Goal: Contribute content: Add original content to the website for others to see

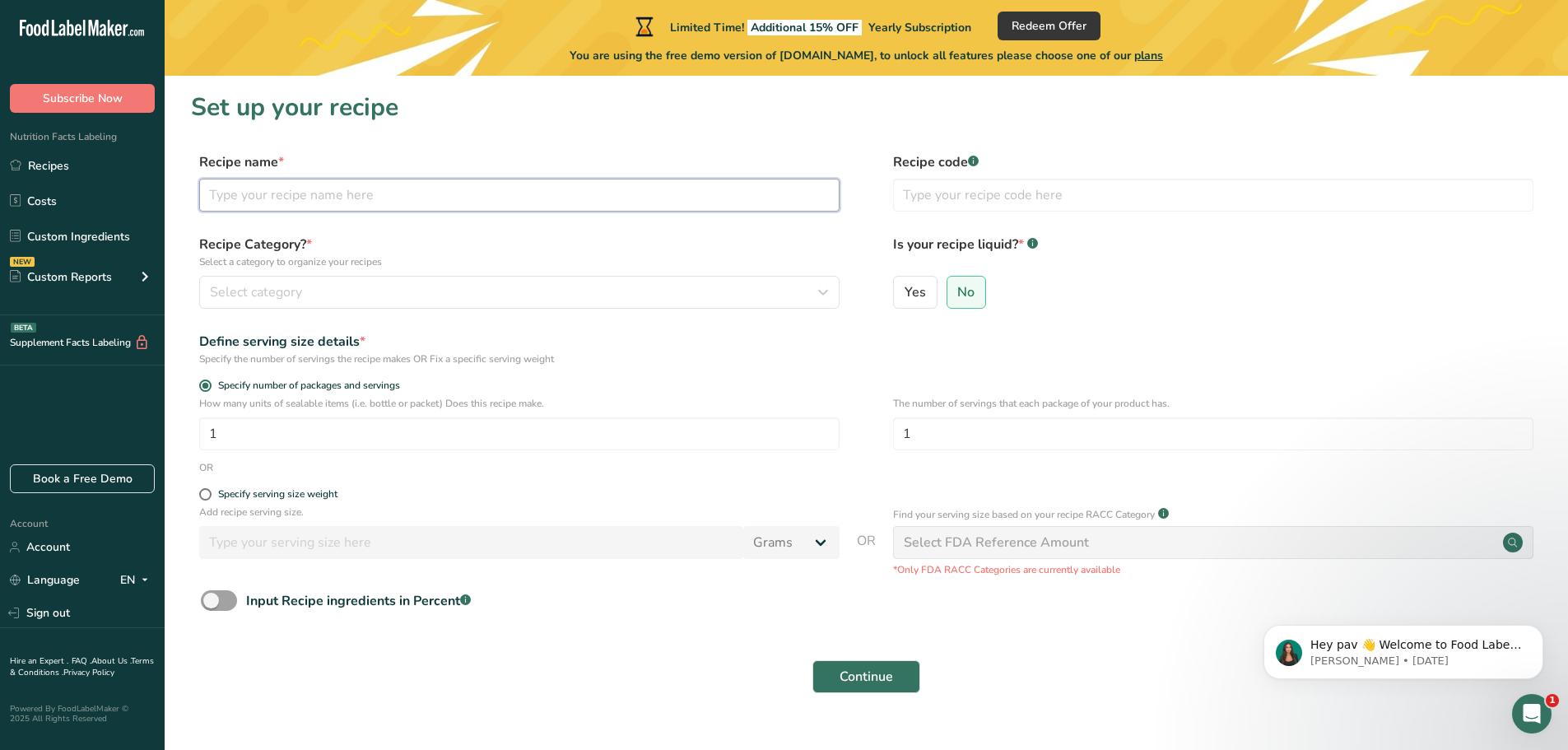
click at [297, 184] on input "text" at bounding box center [519, 195] width 640 height 33
type input "Oreo"
click at [314, 279] on button "Select category" at bounding box center [519, 292] width 640 height 33
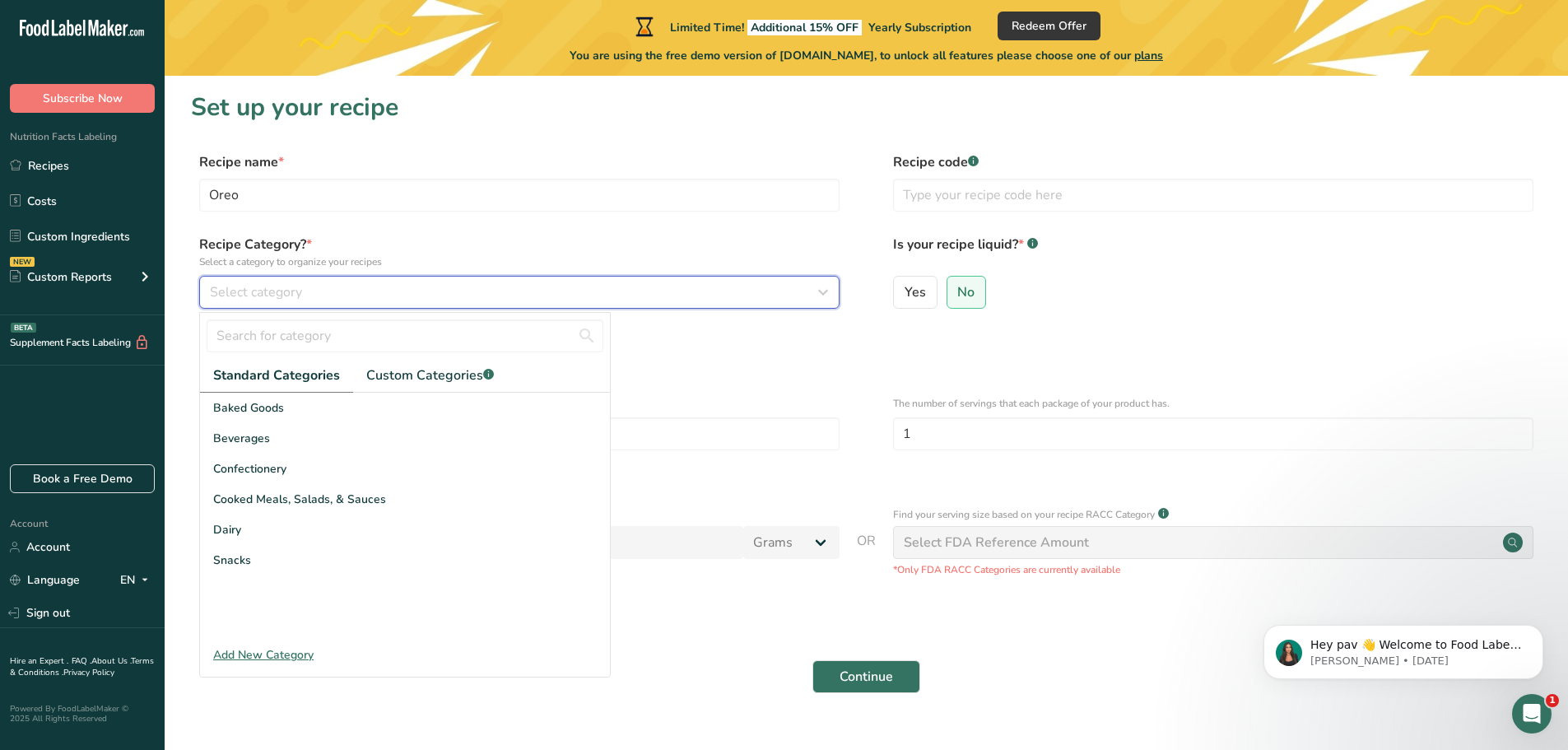
click at [314, 284] on div "Select category" at bounding box center [514, 292] width 609 height 20
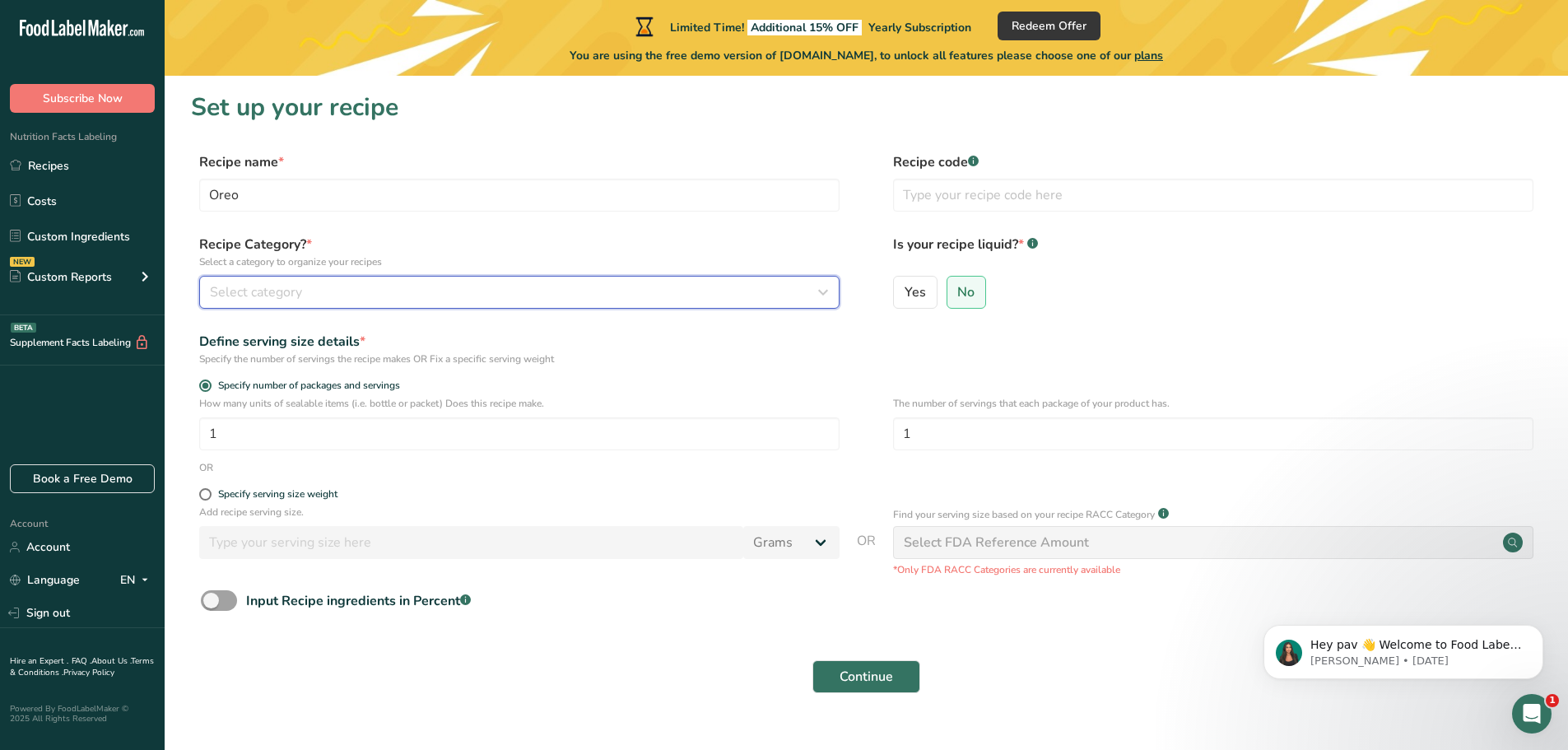
click at [314, 284] on div "Select category" at bounding box center [514, 292] width 609 height 20
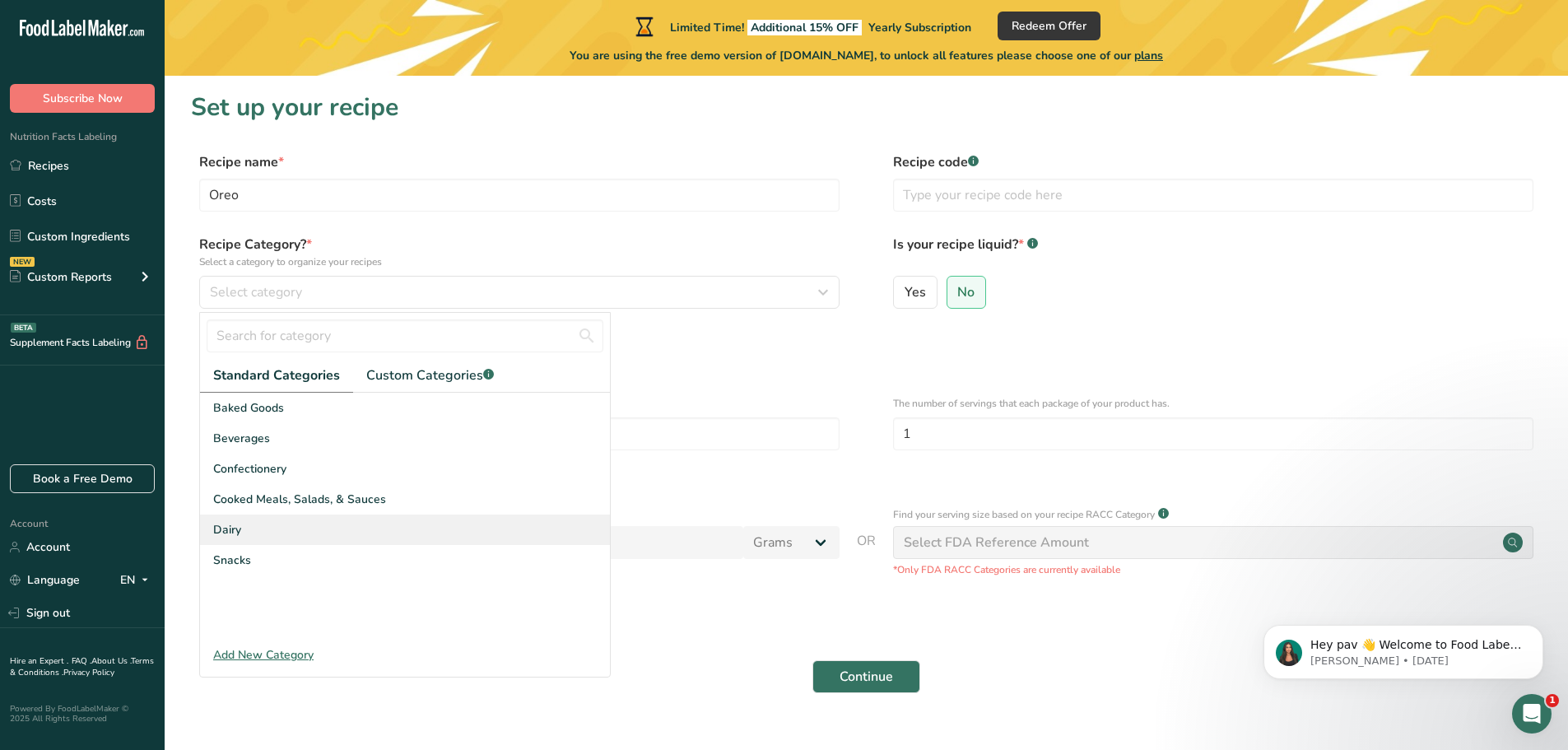
drag, startPoint x: 323, startPoint y: 554, endPoint x: 418, endPoint y: 526, distance: 99.0
click at [323, 554] on div "Snacks" at bounding box center [404, 561] width 409 height 31
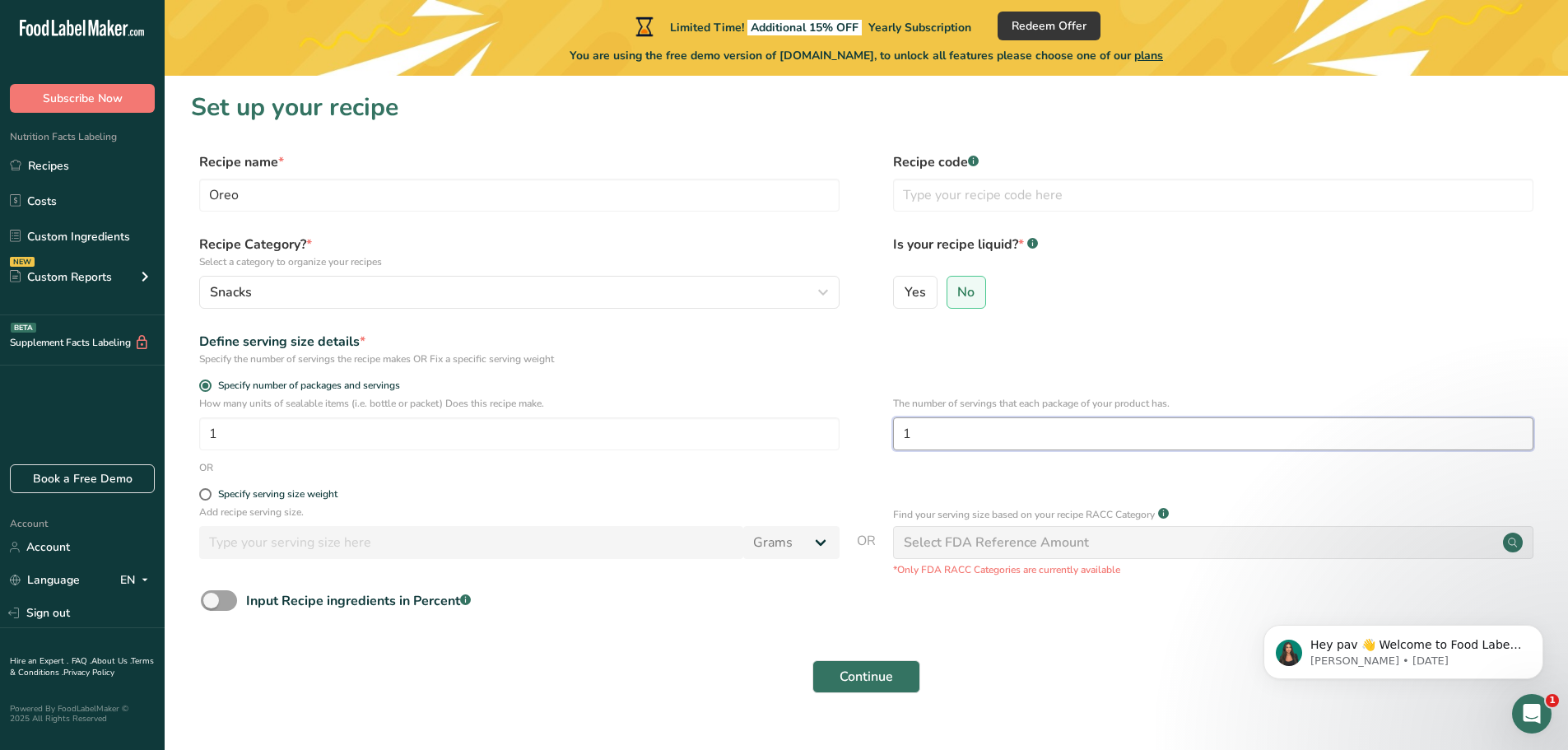
click at [1068, 439] on input "1" at bounding box center [1213, 433] width 640 height 33
type input "12"
click at [878, 676] on span "Continue" at bounding box center [866, 676] width 54 height 20
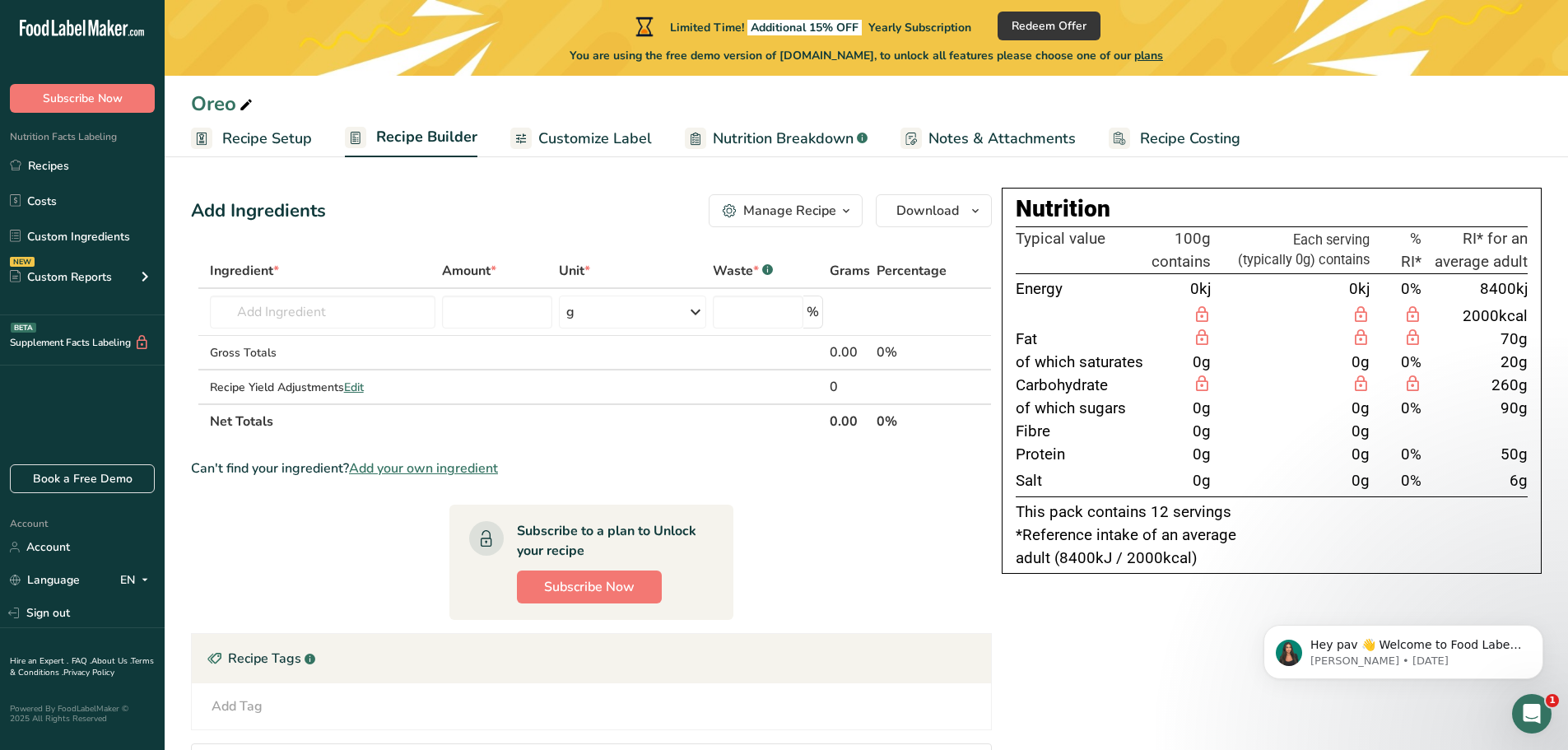
click at [253, 152] on link "Recipe Setup" at bounding box center [252, 138] width 121 height 37
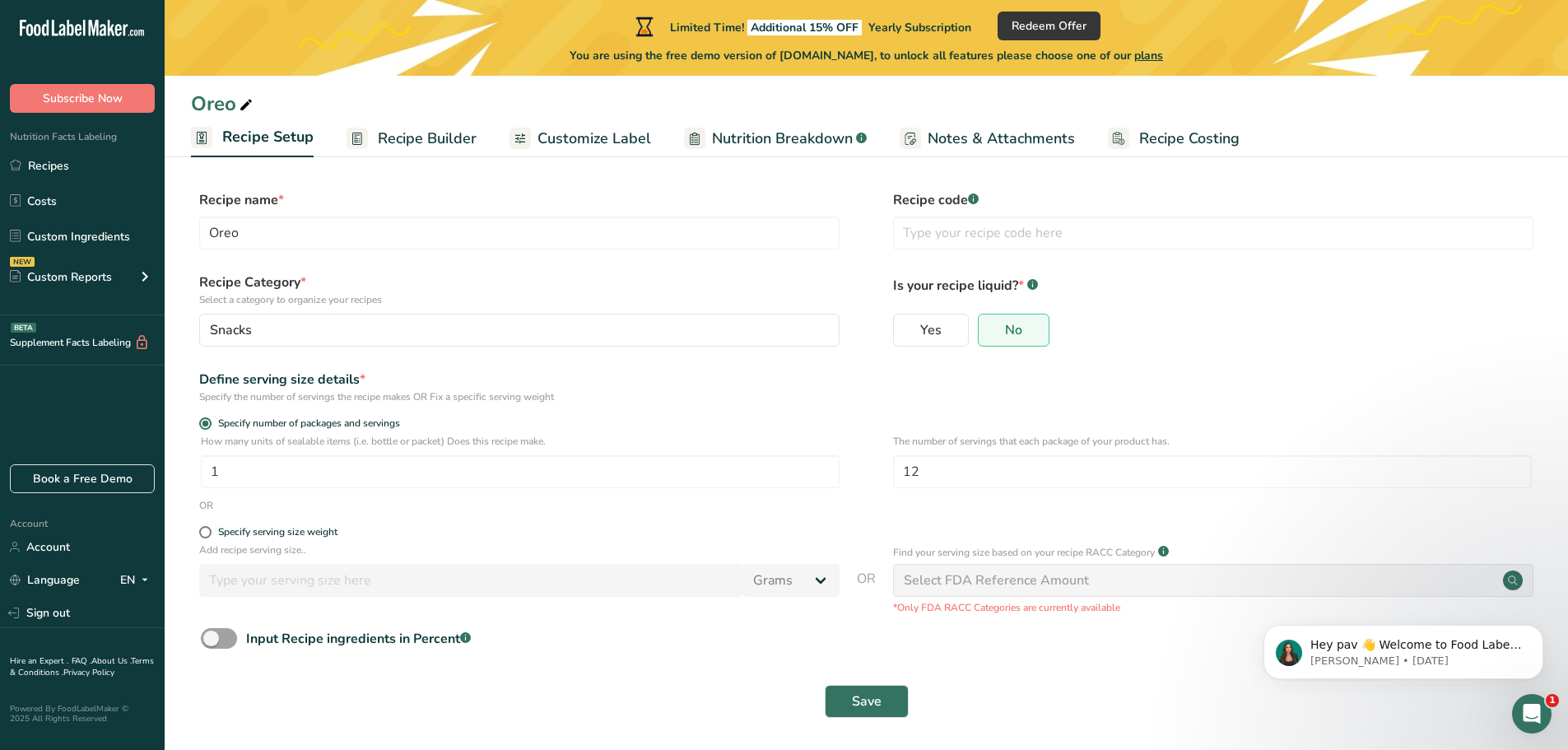
scroll to position [9, 0]
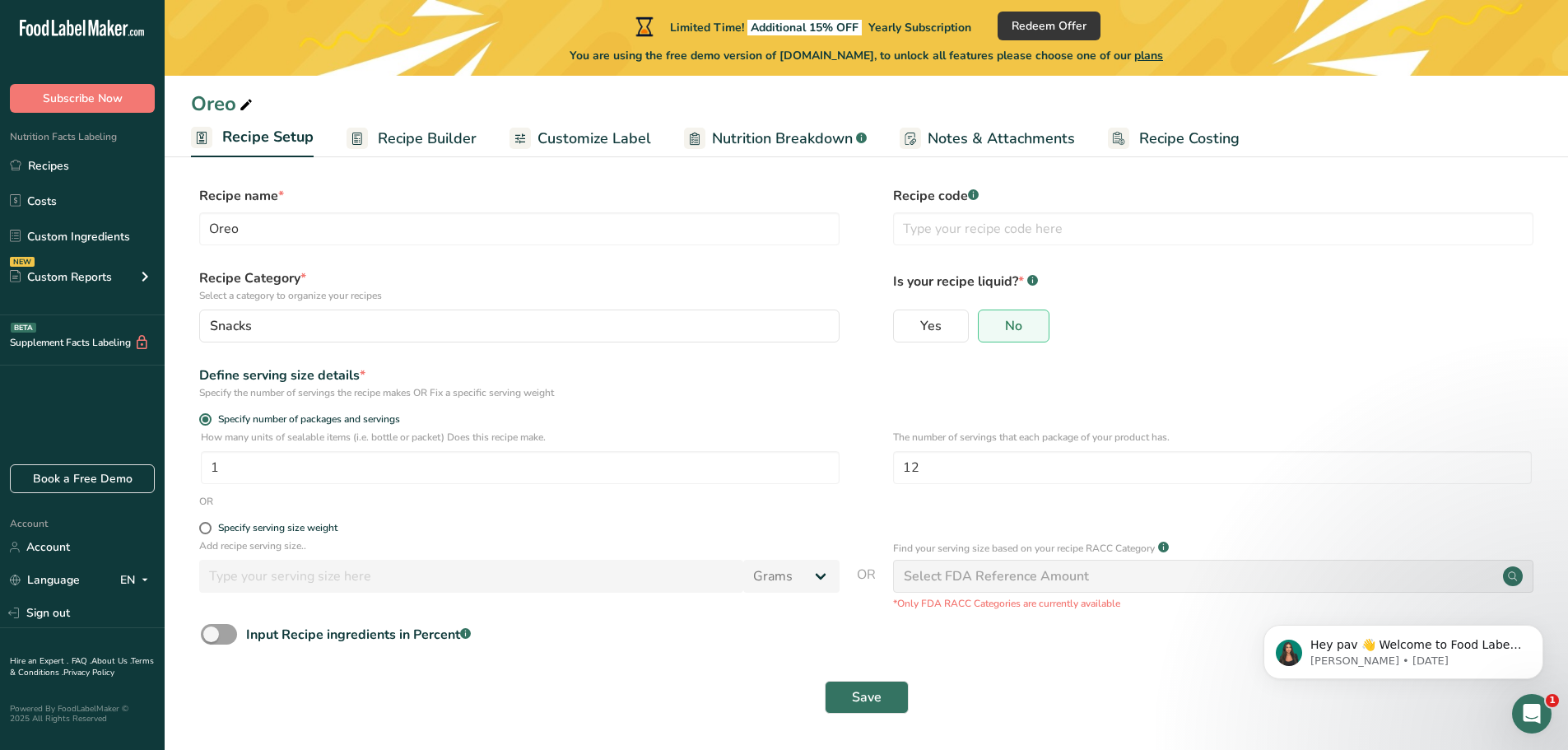
click at [421, 137] on span "Recipe Builder" at bounding box center [427, 139] width 99 height 22
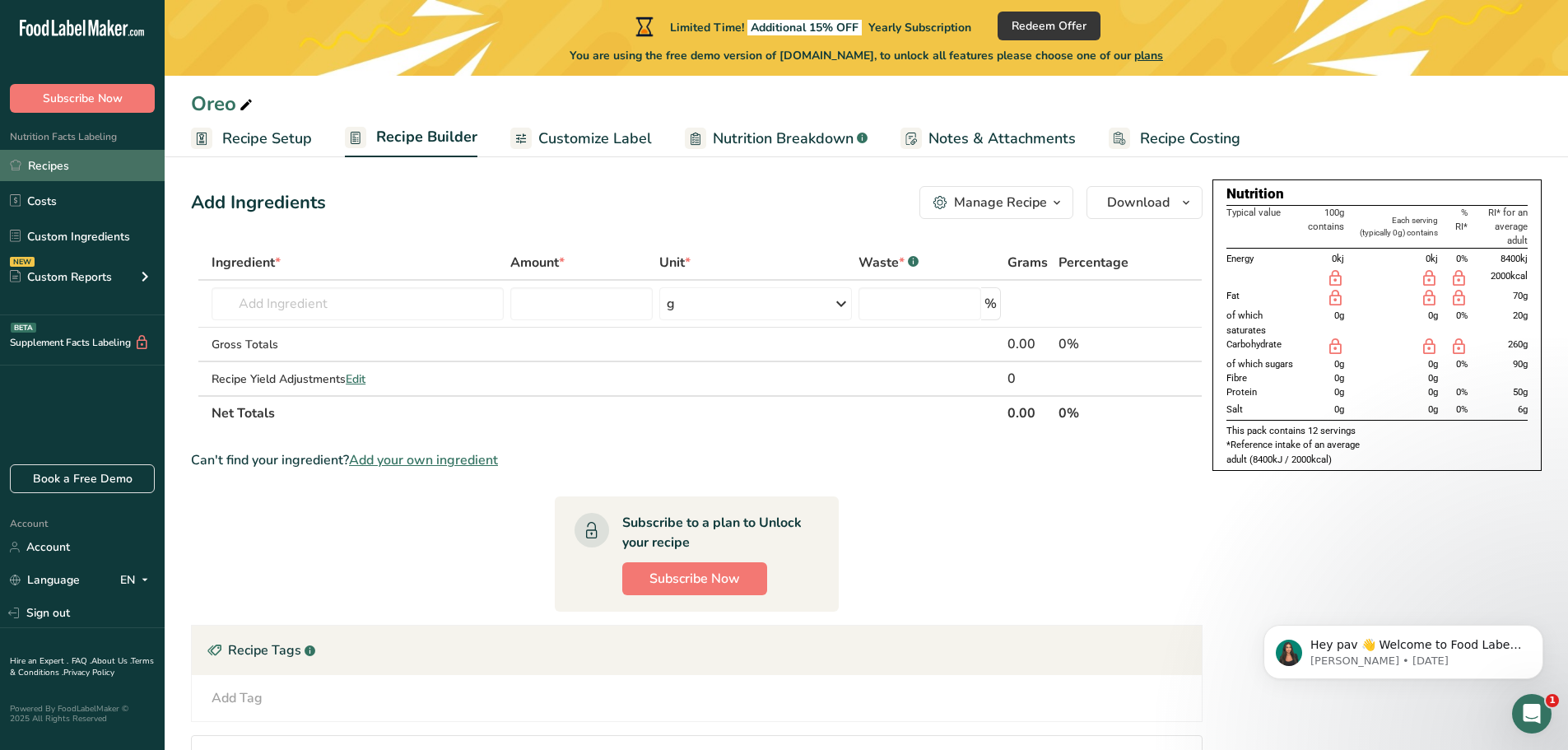
click at [63, 164] on link "Recipes" at bounding box center [82, 166] width 165 height 32
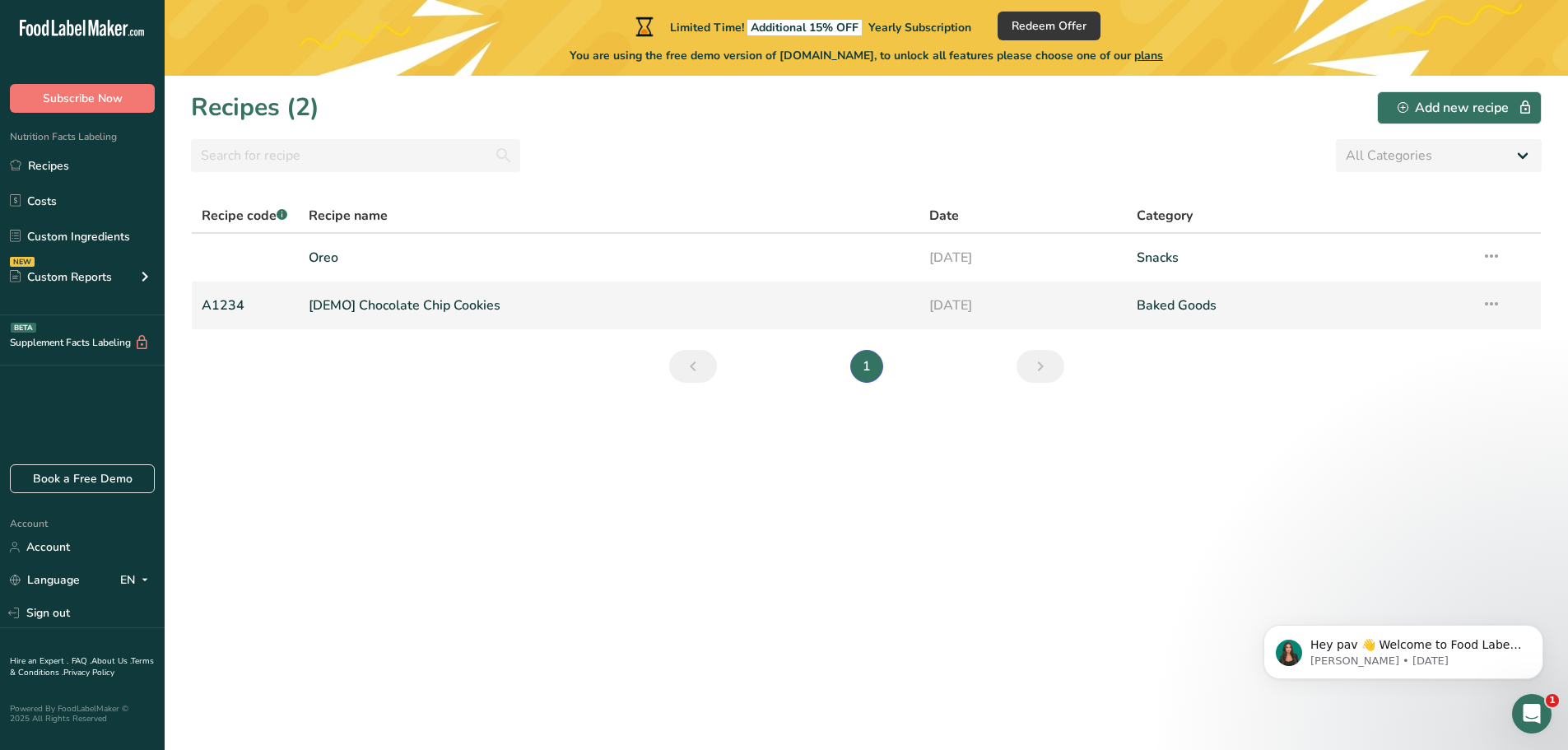
click at [484, 303] on link "[DEMO] Chocolate Chip Cookies" at bounding box center [609, 305] width 601 height 35
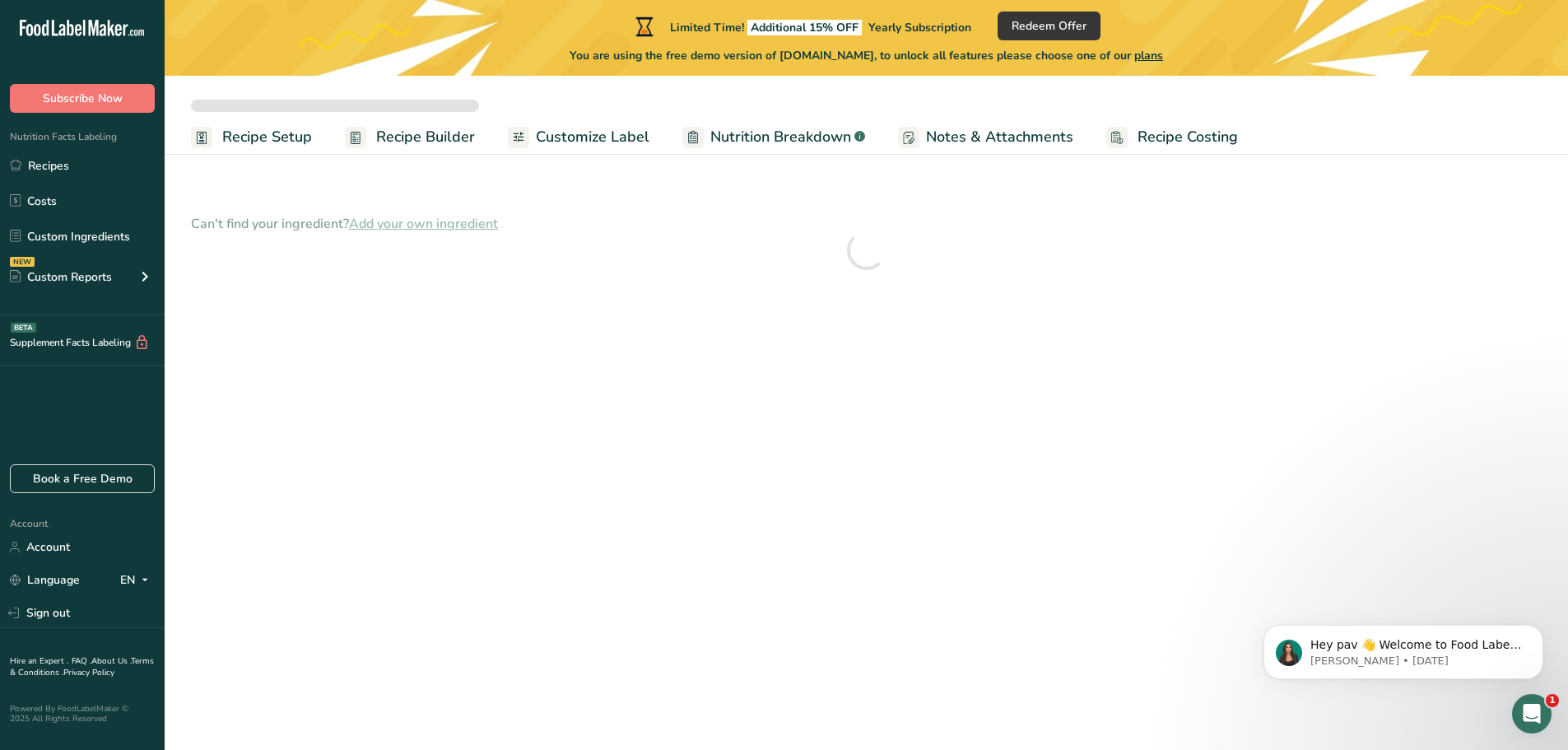
drag, startPoint x: 661, startPoint y: 295, endPoint x: 1126, endPoint y: 285, distance: 465.1
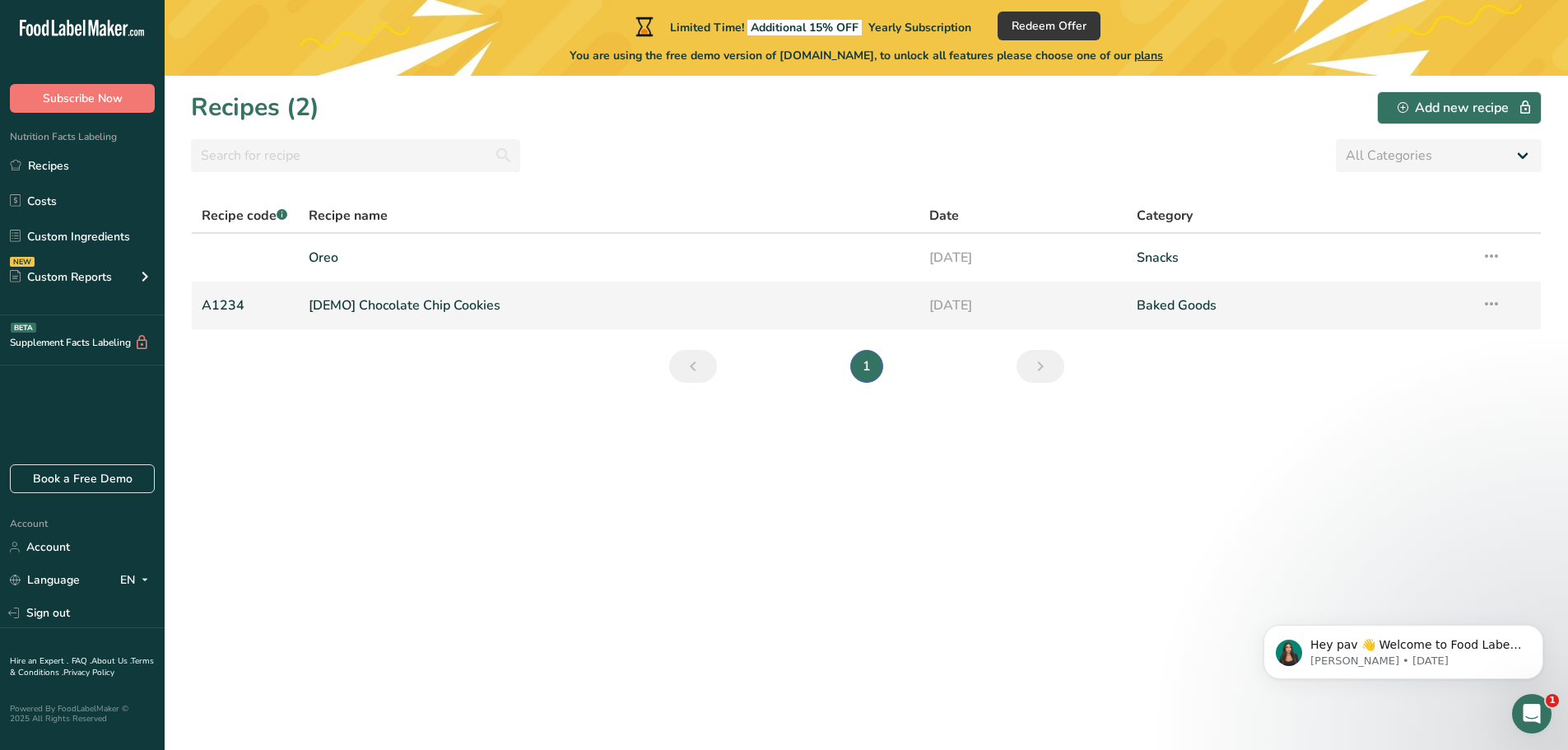
click at [1494, 300] on icon at bounding box center [1490, 304] width 20 height 30
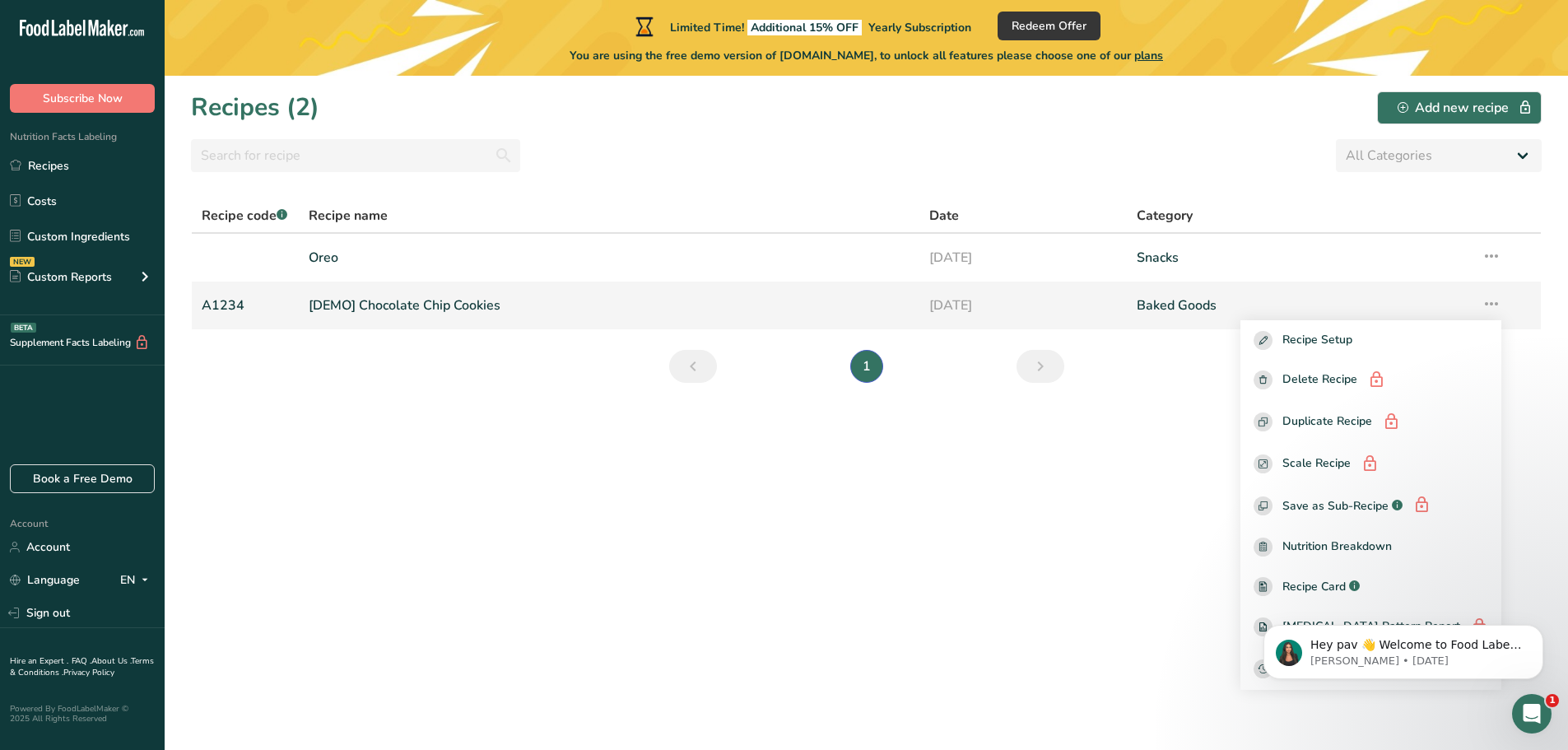
click at [1493, 304] on icon at bounding box center [1490, 304] width 20 height 30
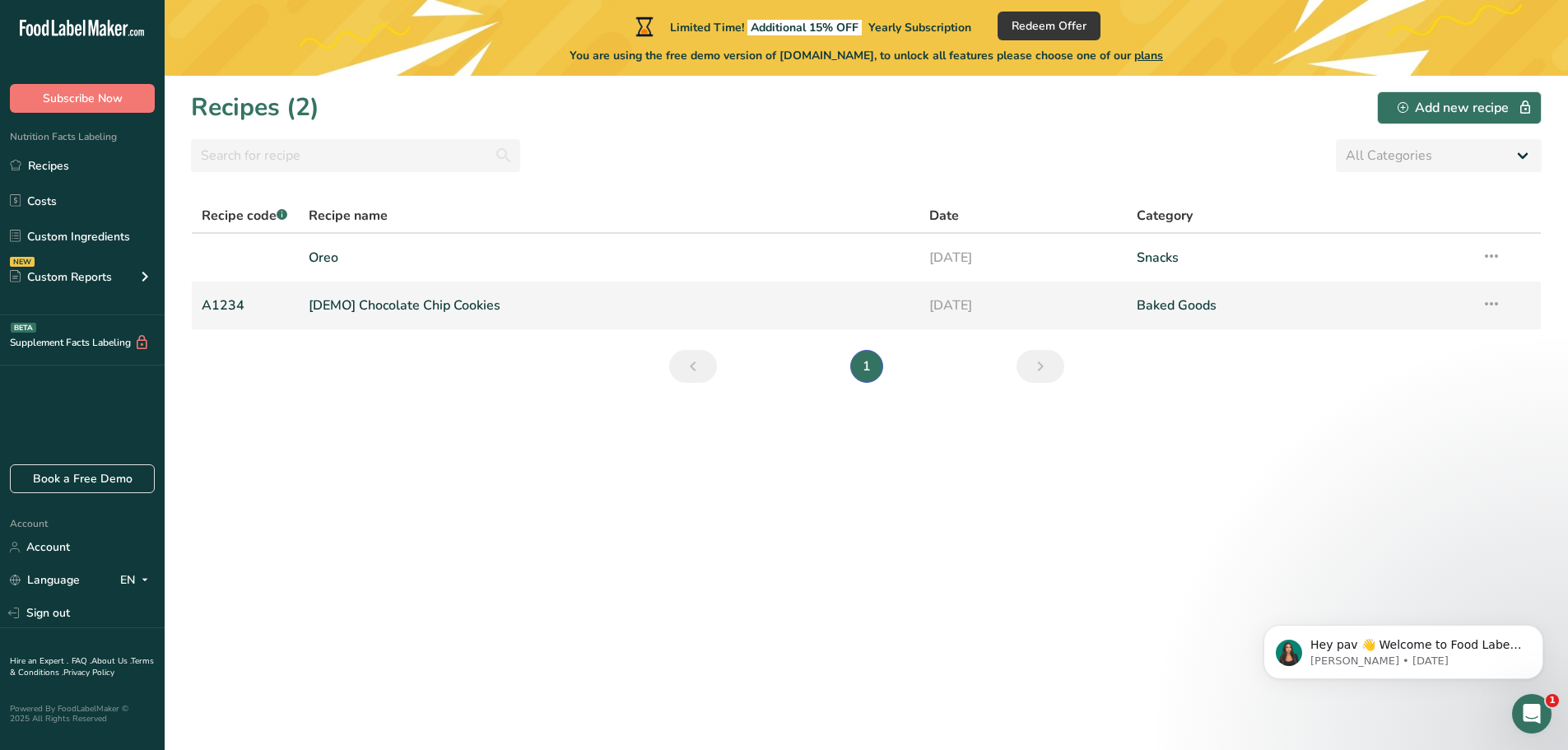
click at [1493, 304] on icon at bounding box center [1490, 304] width 20 height 30
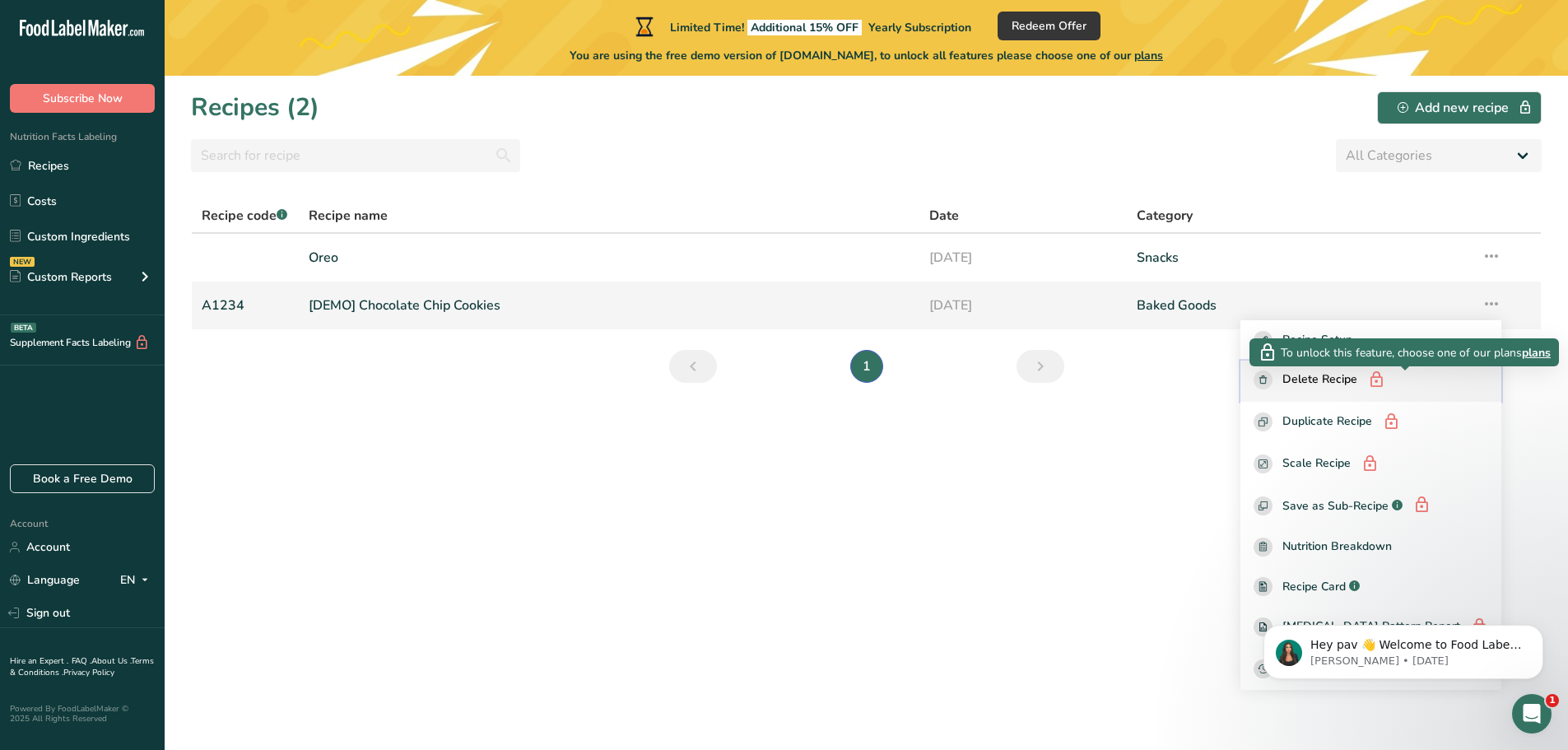
click at [1385, 375] on icon "button" at bounding box center [1375, 380] width 18 height 25
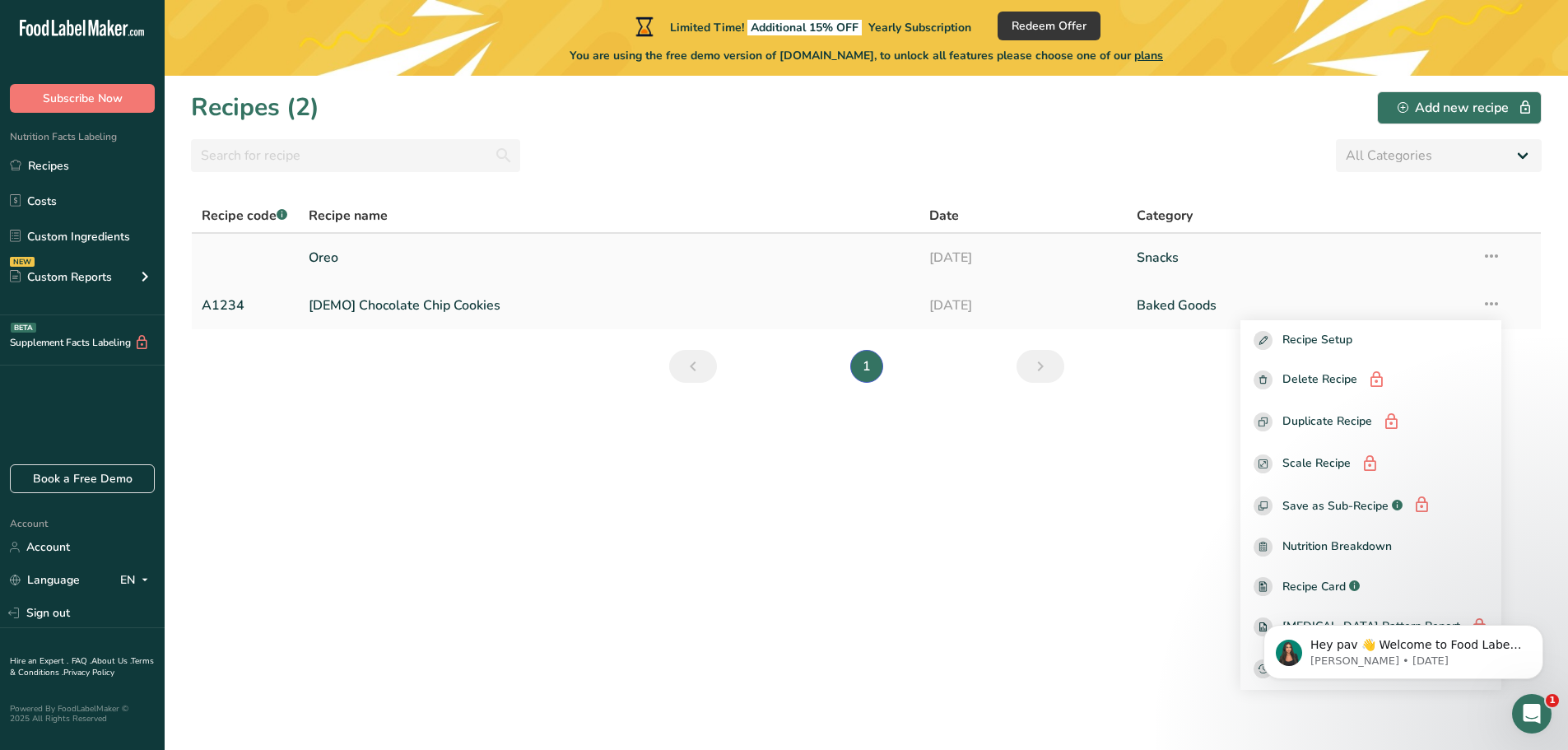
click at [424, 263] on link "Oreo" at bounding box center [609, 258] width 601 height 35
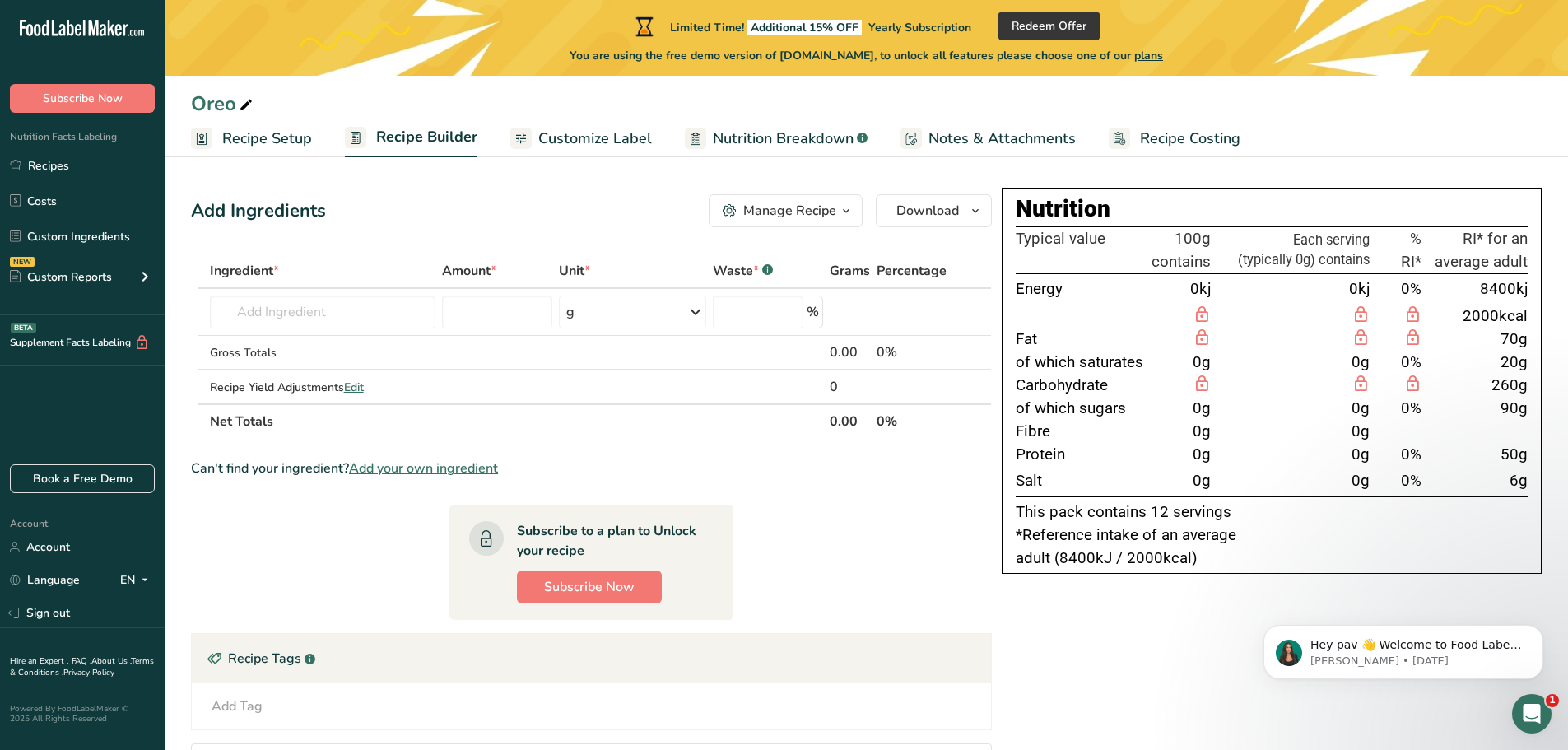
click at [642, 161] on section "Add Ingredients Manage Recipe Delete Recipe Duplicate Recipe Scale Recipe Save …" at bounding box center [866, 545] width 1403 height 769
click at [631, 144] on span "Customize Label" at bounding box center [595, 139] width 113 height 22
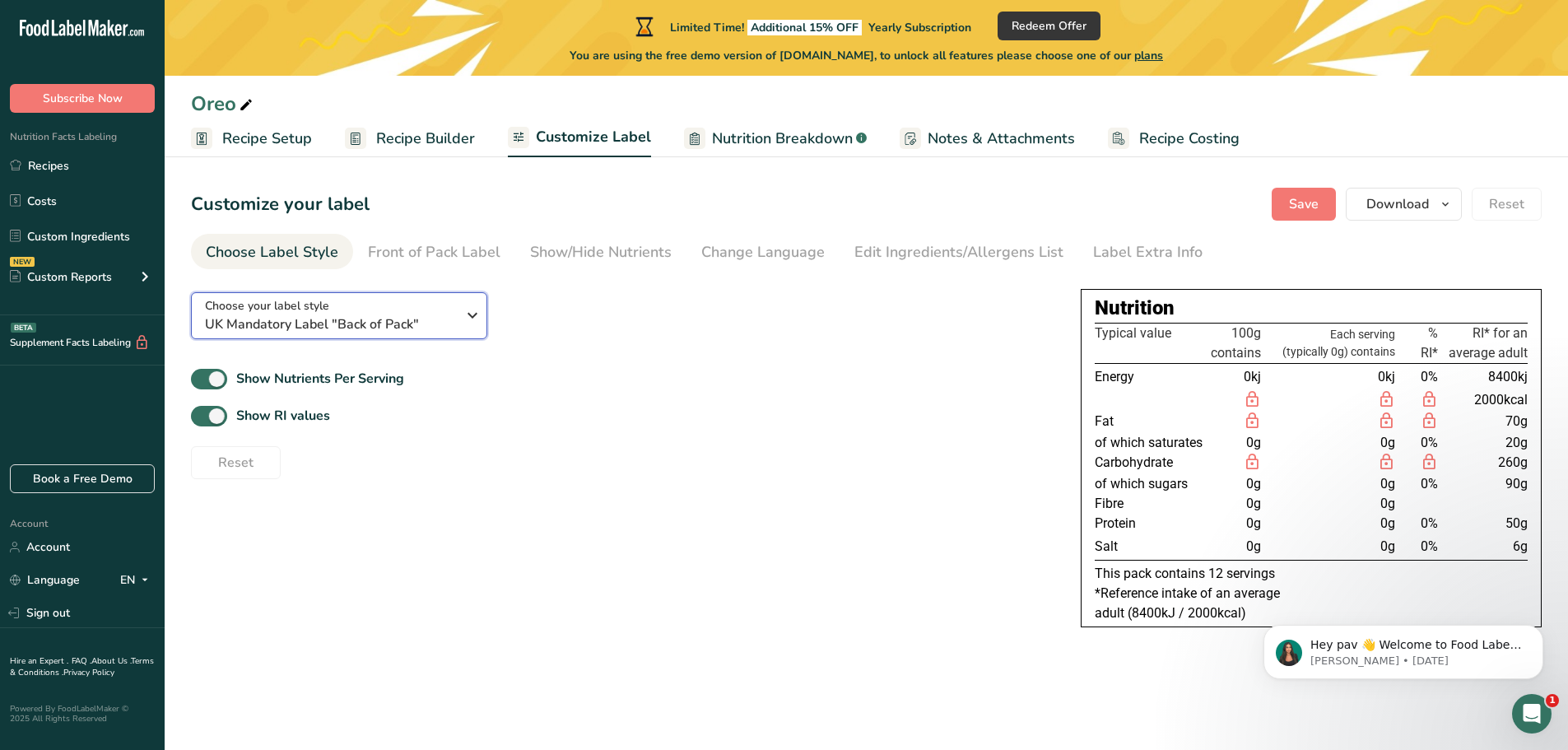
click at [363, 331] on span "UK Mandatory Label "Back of Pack"" at bounding box center [330, 323] width 251 height 20
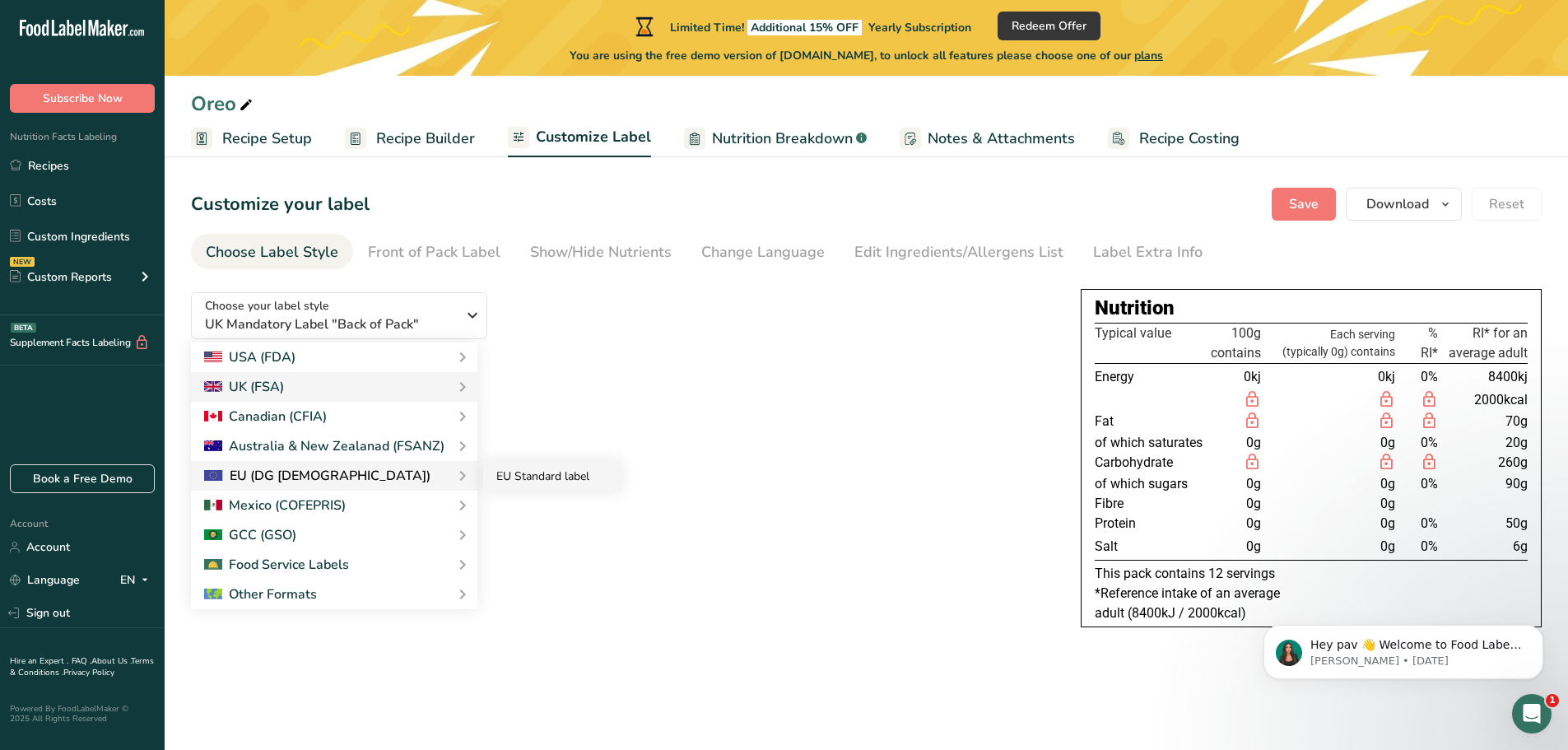
click at [516, 468] on link "EU Standard label" at bounding box center [552, 476] width 138 height 31
checkbox input "false"
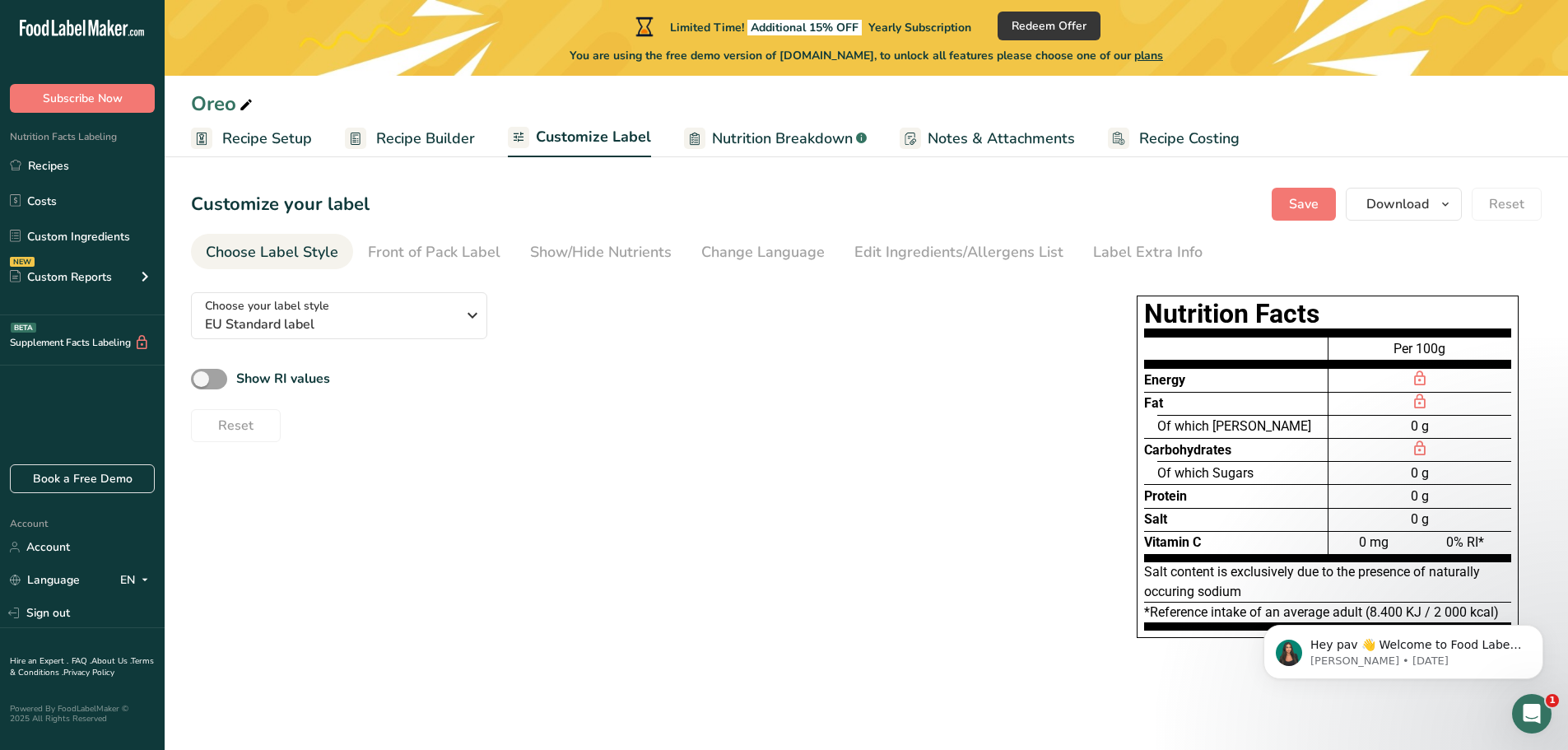
click at [430, 137] on span "Recipe Builder" at bounding box center [426, 139] width 99 height 22
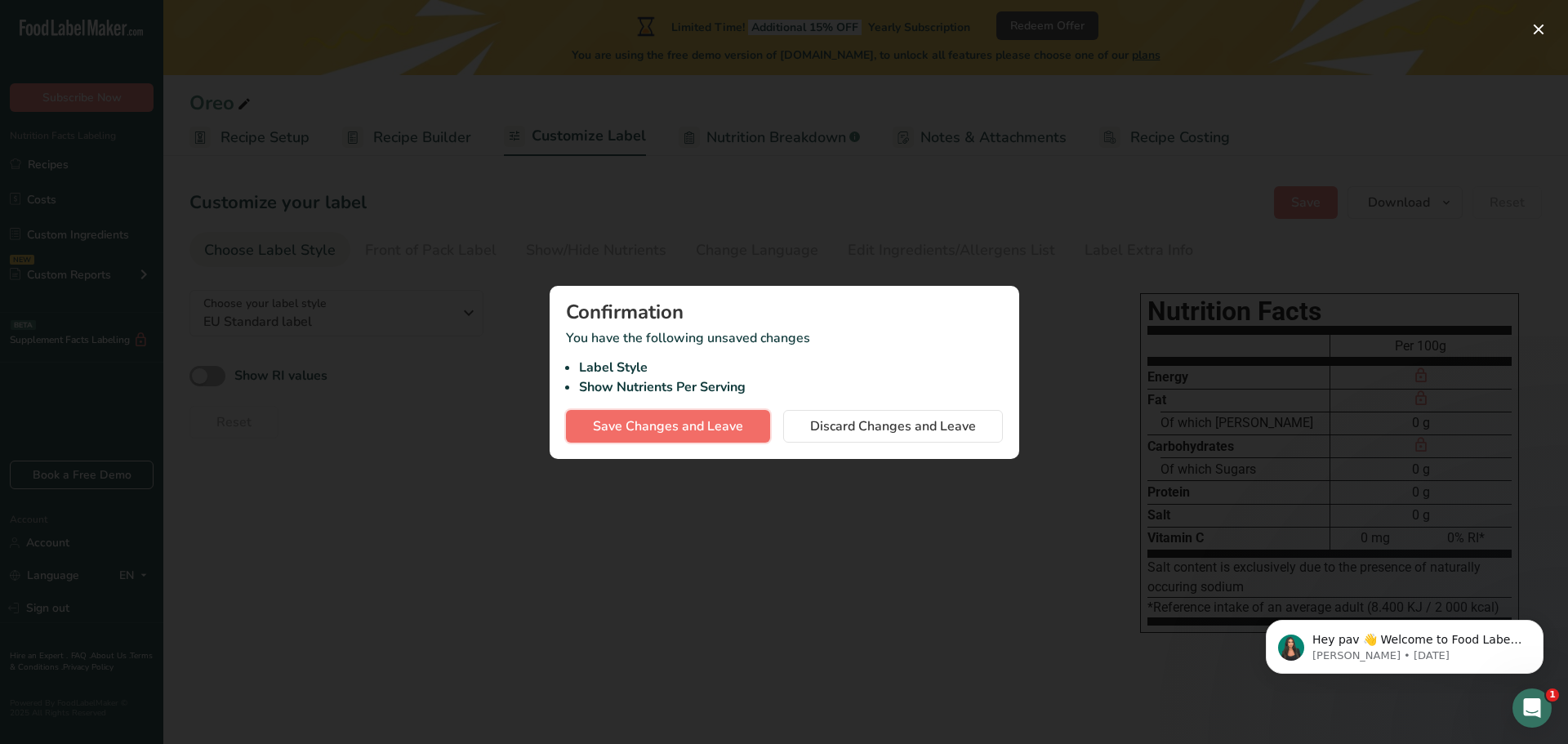
click at [704, 436] on button "Save Changes and Leave" at bounding box center [667, 426] width 204 height 33
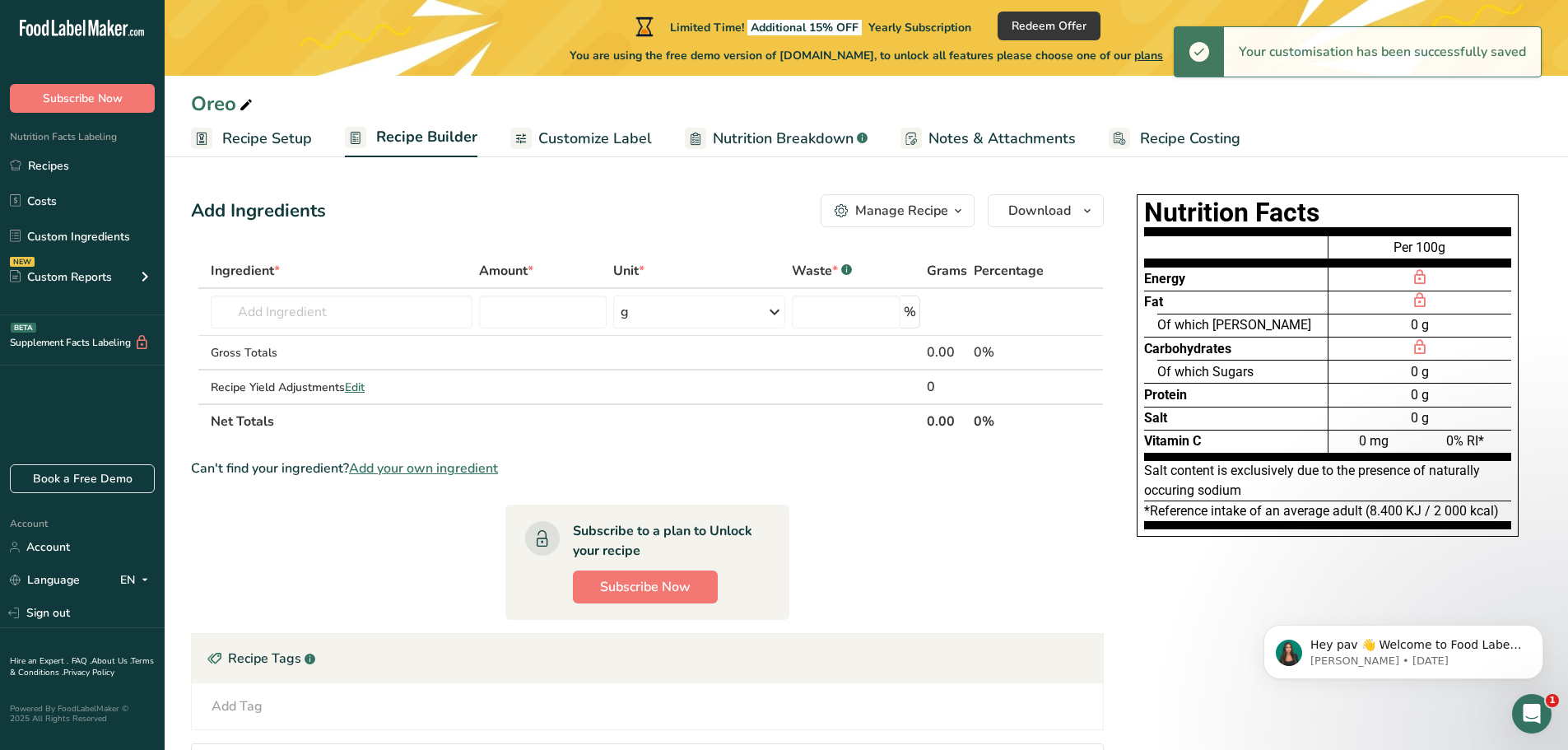
click at [610, 121] on link "Customize Label" at bounding box center [581, 138] width 142 height 37
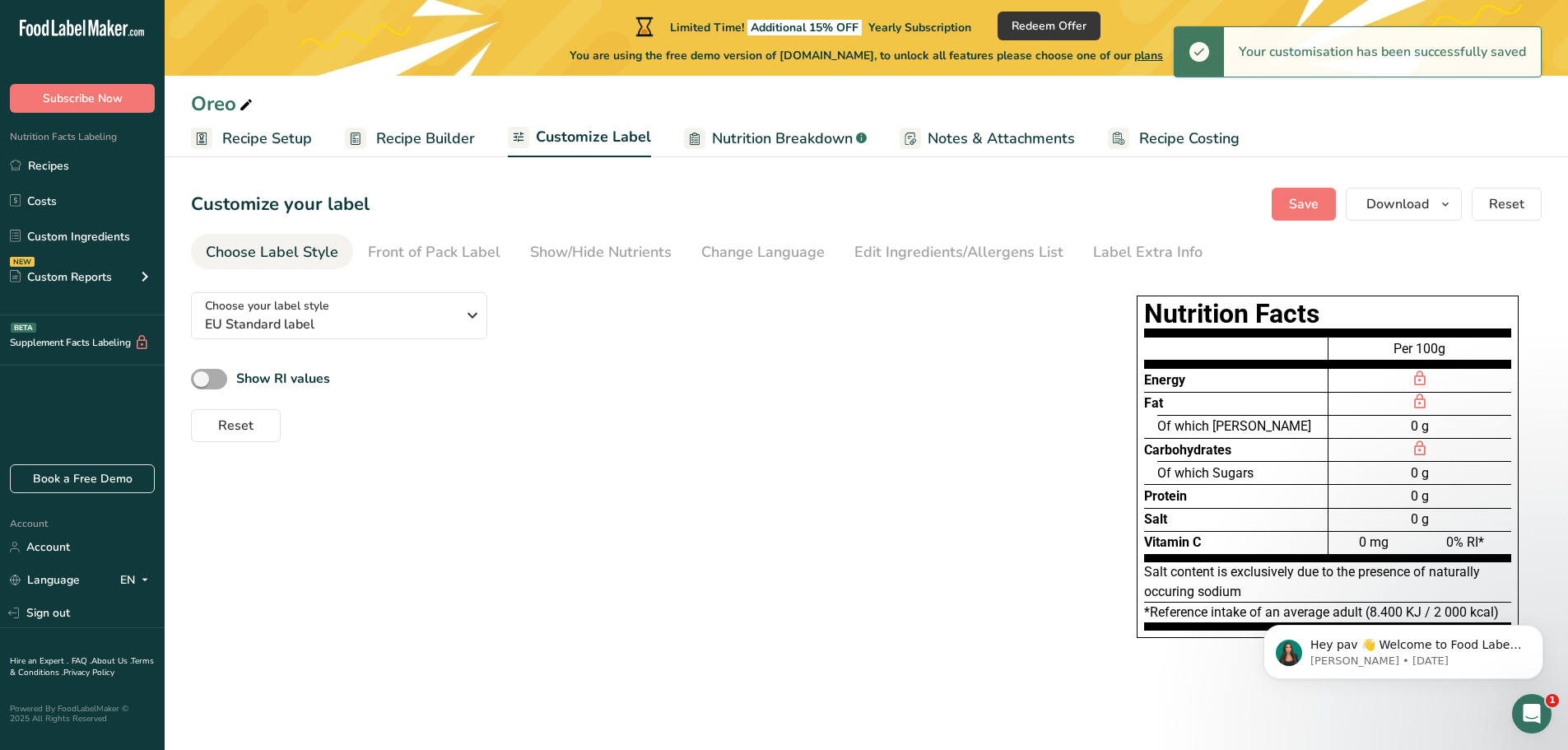
click at [219, 383] on span at bounding box center [209, 379] width 36 height 20
click at [201, 383] on input "Show RI values" at bounding box center [196, 379] width 11 height 11
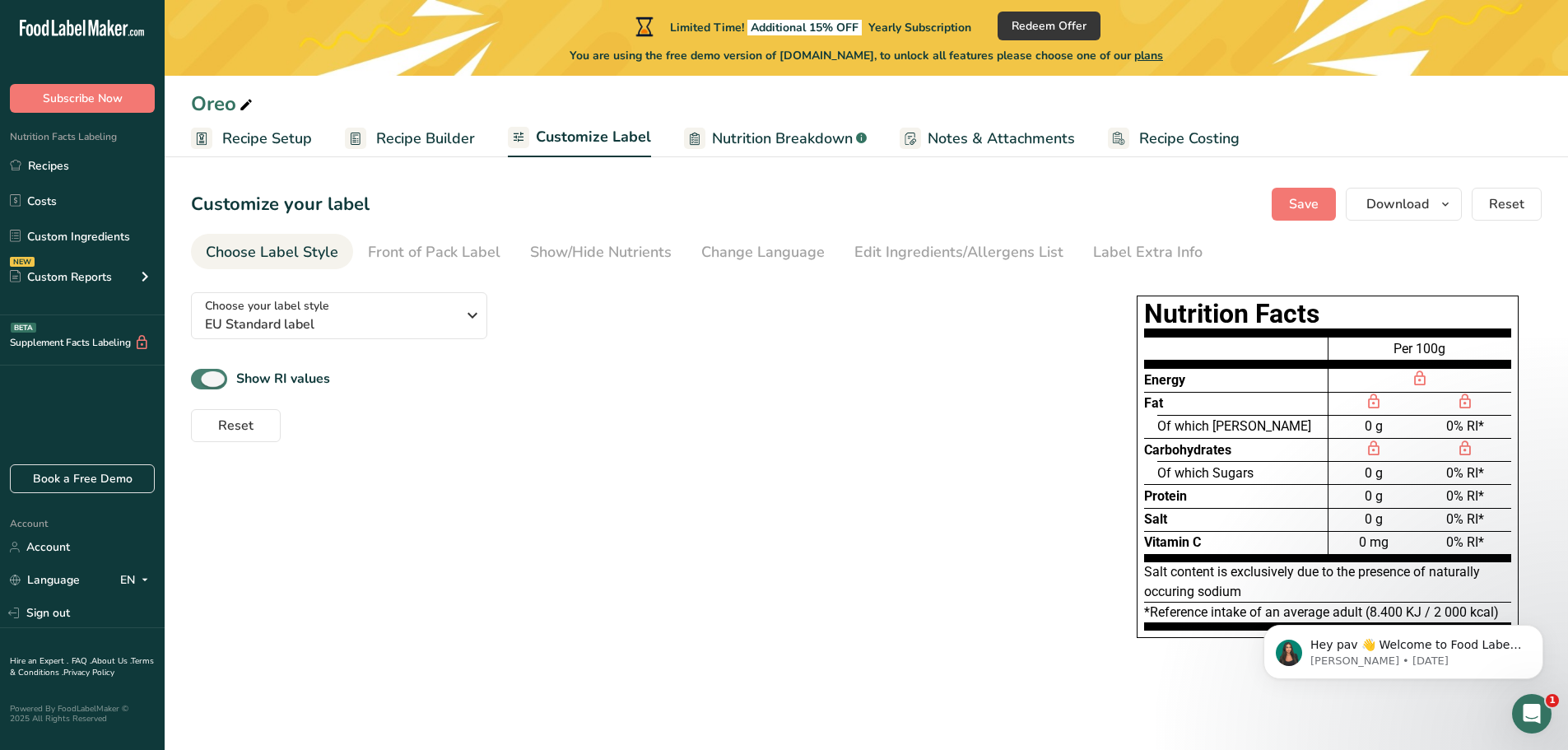
click at [219, 383] on span at bounding box center [209, 379] width 36 height 20
click at [201, 383] on input "Show RI values" at bounding box center [196, 379] width 11 height 11
click at [219, 383] on span at bounding box center [209, 379] width 36 height 20
click at [201, 383] on input "Show RI values" at bounding box center [196, 379] width 11 height 11
click at [219, 383] on span at bounding box center [209, 379] width 36 height 20
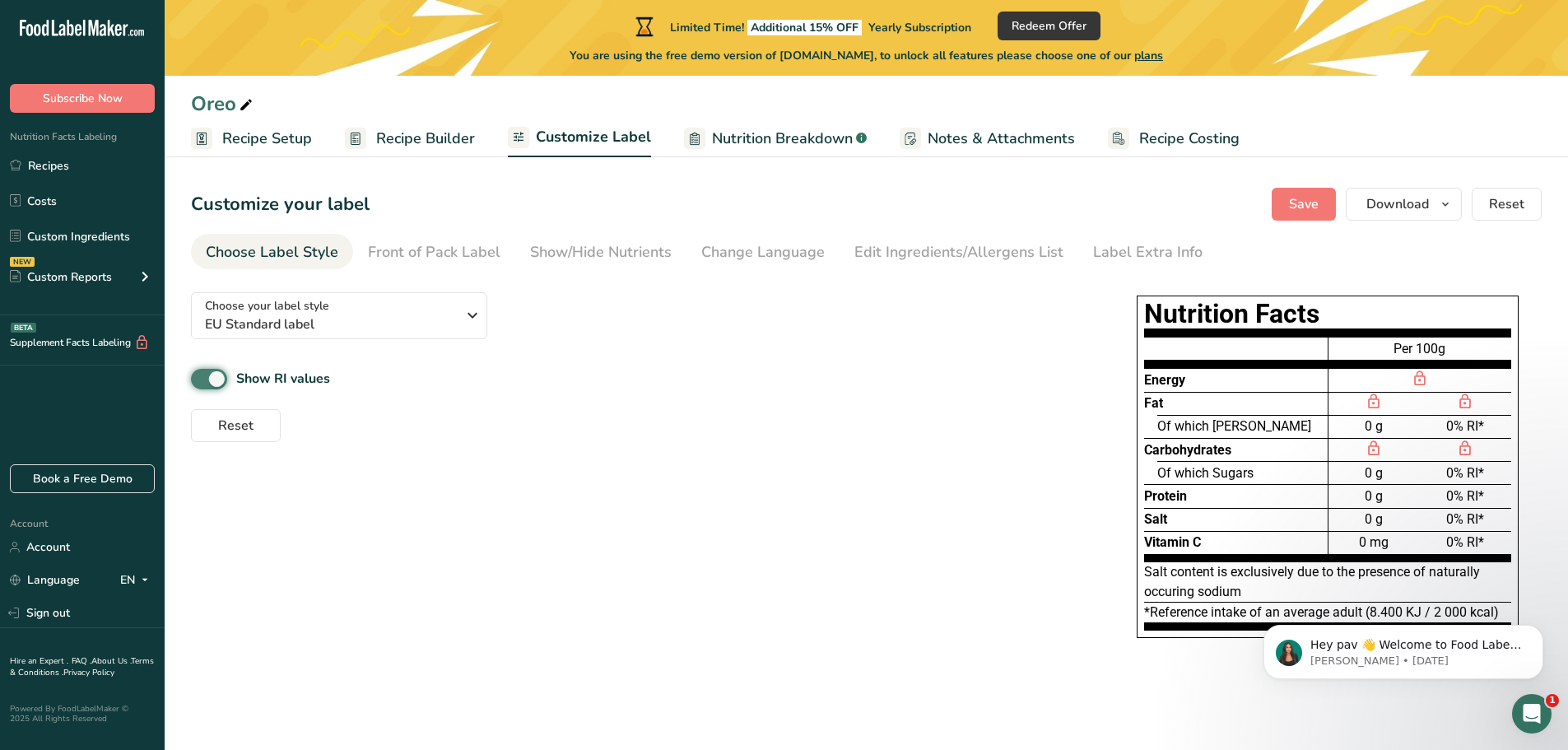
click at [201, 383] on input "Show RI values" at bounding box center [196, 379] width 11 height 11
checkbox input "false"
click at [429, 123] on link "Recipe Builder" at bounding box center [409, 138] width 130 height 37
